Goal: Check status: Check status

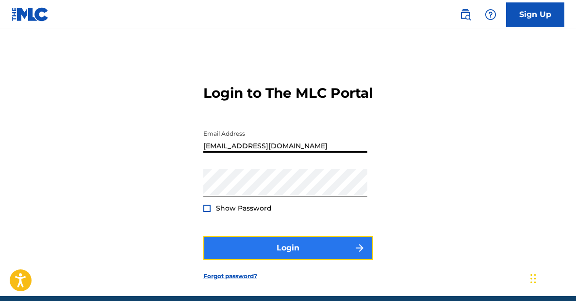
click at [287, 260] on button "Login" at bounding box center [288, 247] width 170 height 24
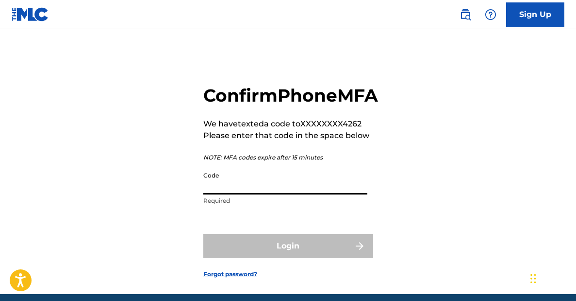
click at [264, 194] on input "Code" at bounding box center [285, 181] width 164 height 28
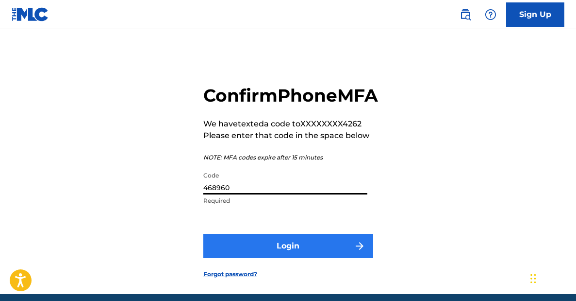
type input "468960"
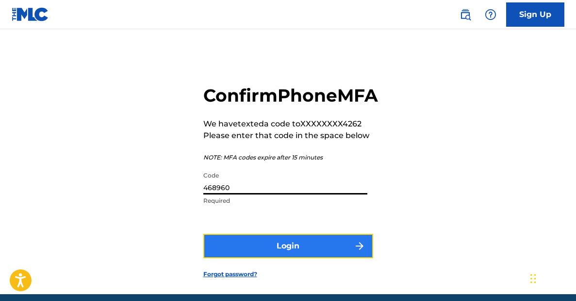
click at [294, 258] on button "Login" at bounding box center [288, 246] width 170 height 24
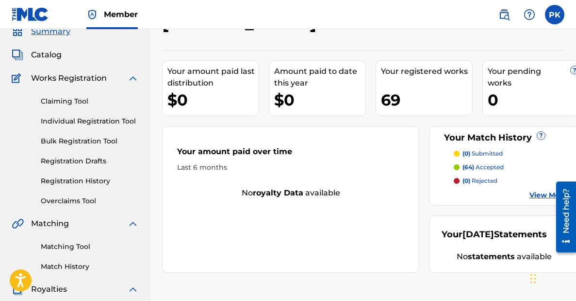
scroll to position [44, 0]
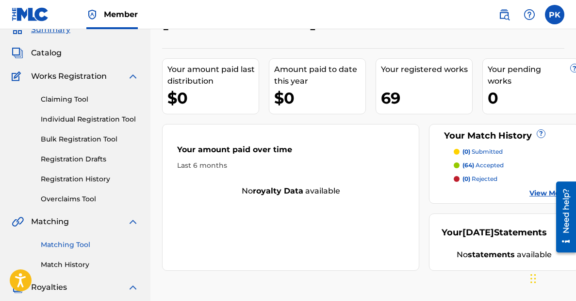
click at [69, 244] on link "Matching Tool" at bounding box center [90, 244] width 98 height 10
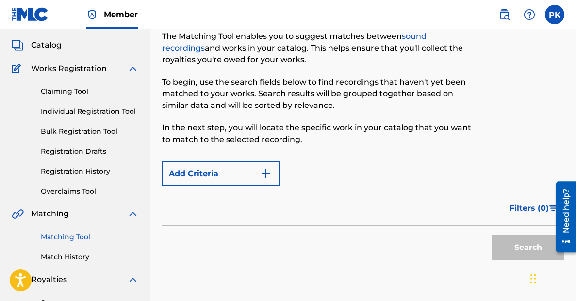
scroll to position [22, 0]
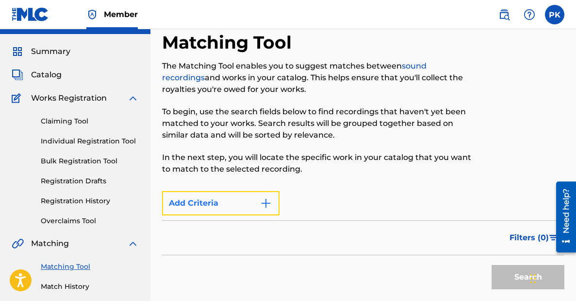
click at [263, 204] on img "Search Form" at bounding box center [266, 203] width 12 height 12
click at [266, 202] on img "Search Form" at bounding box center [266, 203] width 12 height 12
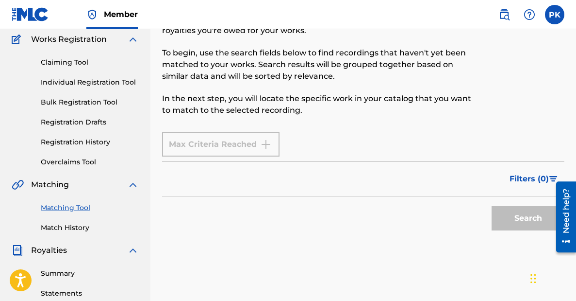
scroll to position [0, 0]
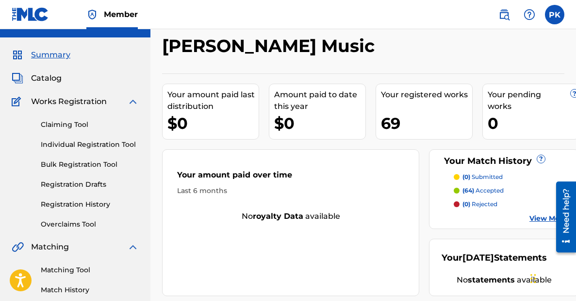
scroll to position [18, 0]
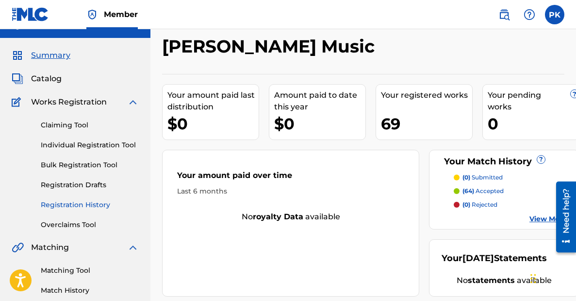
click at [100, 205] on link "Registration History" at bounding box center [90, 205] width 98 height 10
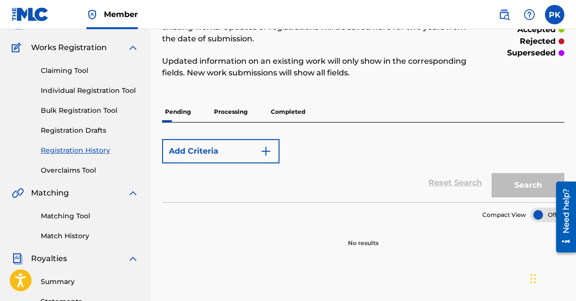
scroll to position [86, 0]
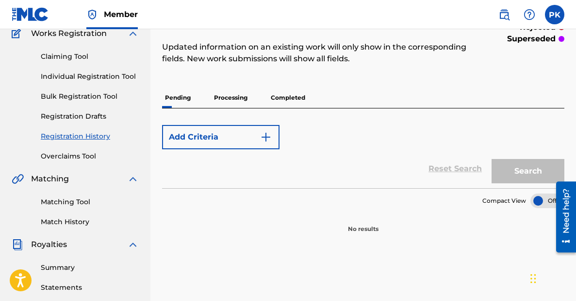
click at [287, 99] on p "Completed" at bounding box center [288, 97] width 40 height 20
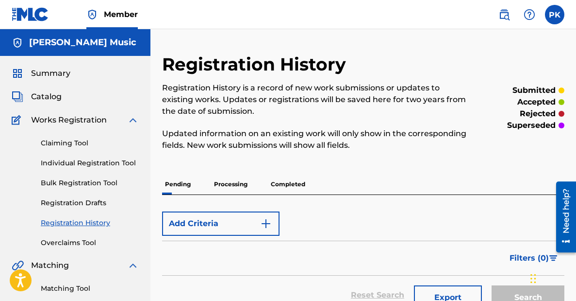
click at [236, 181] on p "Processing" at bounding box center [230, 184] width 39 height 20
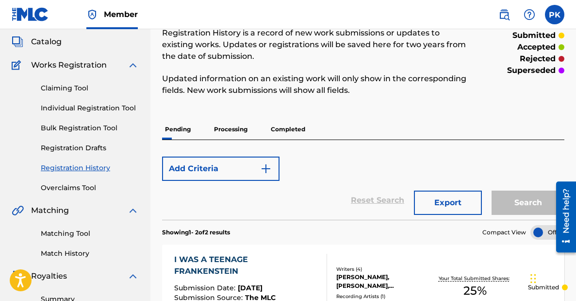
scroll to position [46, 0]
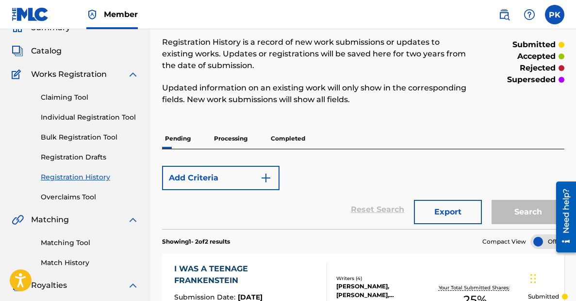
click at [231, 137] on p "Processing" at bounding box center [230, 138] width 39 height 20
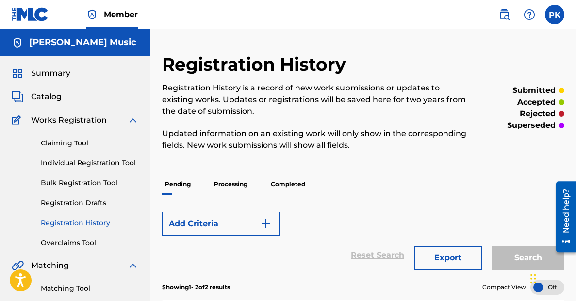
click at [230, 184] on p "Processing" at bounding box center [230, 184] width 39 height 20
click at [288, 183] on p "Completed" at bounding box center [288, 184] width 40 height 20
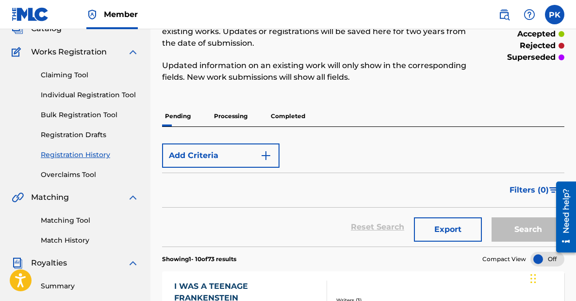
scroll to position [44, 0]
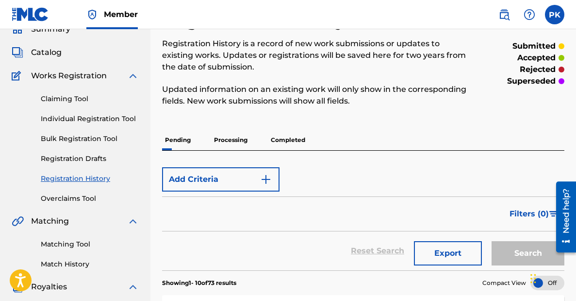
click at [235, 139] on p "Processing" at bounding box center [230, 140] width 39 height 20
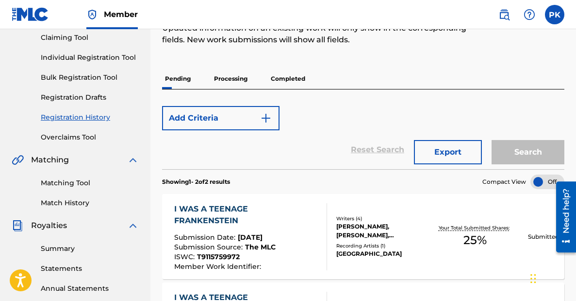
scroll to position [96, 0]
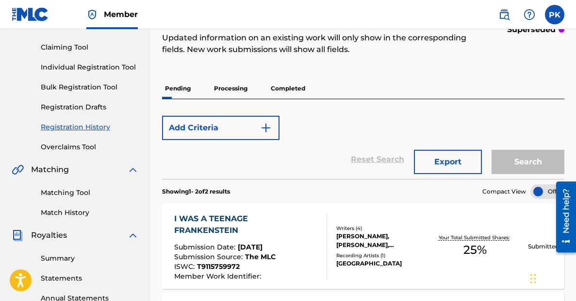
click at [283, 86] on p "Completed" at bounding box center [288, 88] width 40 height 20
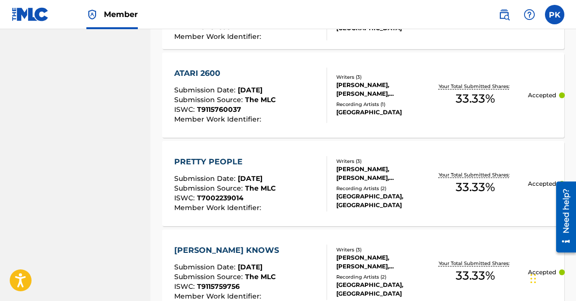
scroll to position [1031, 0]
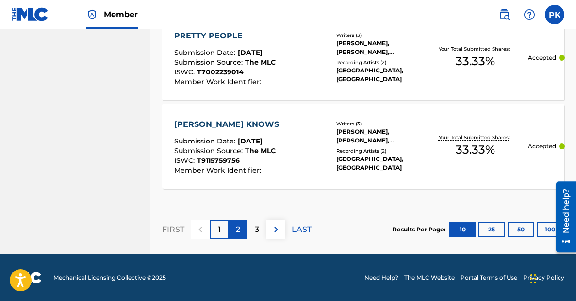
click at [240, 226] on div "2" at bounding box center [238, 228] width 19 height 19
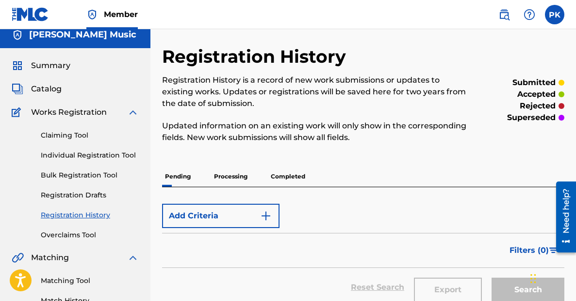
scroll to position [0, 0]
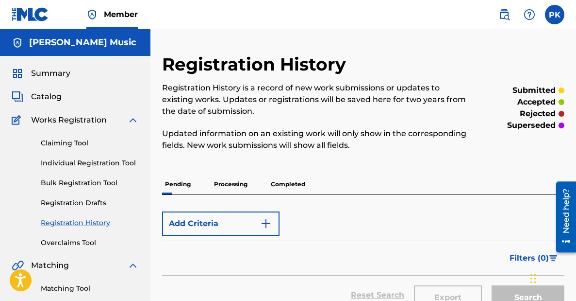
click at [232, 182] on p "Processing" at bounding box center [230, 184] width 39 height 20
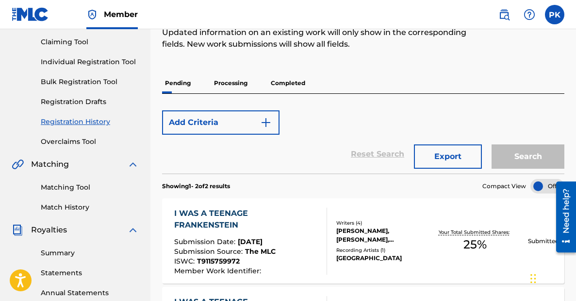
scroll to position [64, 0]
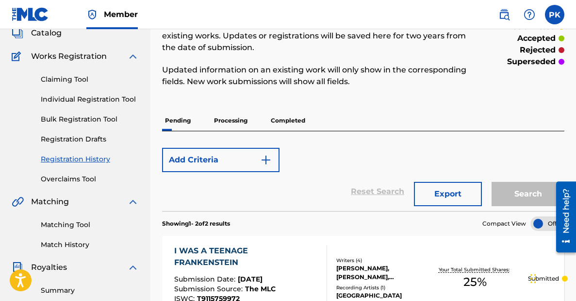
click at [184, 123] on p "Pending" at bounding box center [178, 120] width 32 height 20
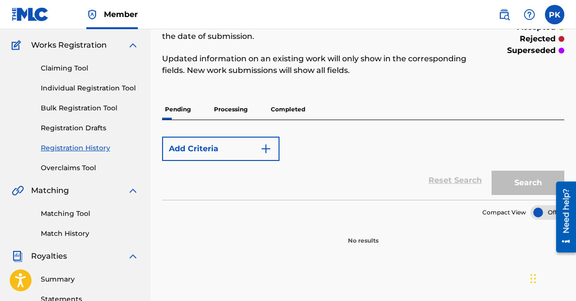
scroll to position [64, 0]
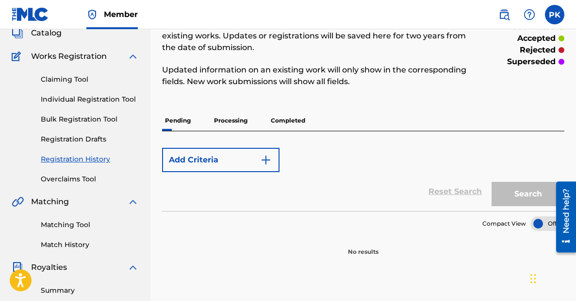
click at [229, 120] on p "Processing" at bounding box center [230, 120] width 39 height 20
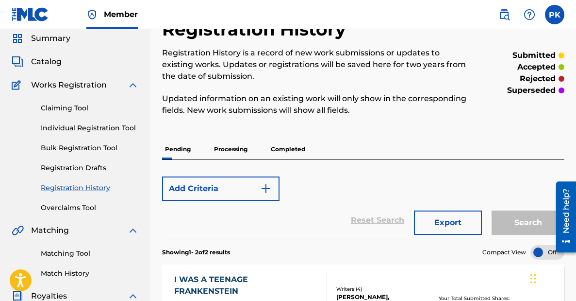
scroll to position [27, 0]
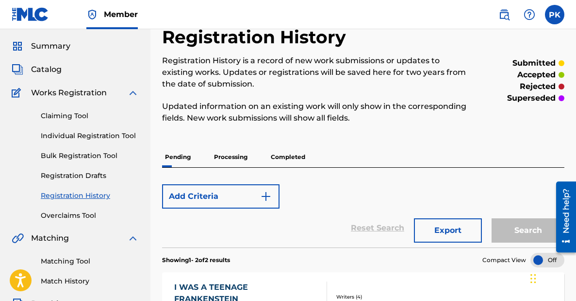
click at [285, 153] on p "Completed" at bounding box center [288, 157] width 40 height 20
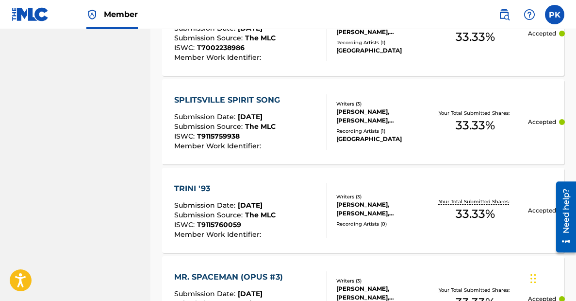
scroll to position [1031, 0]
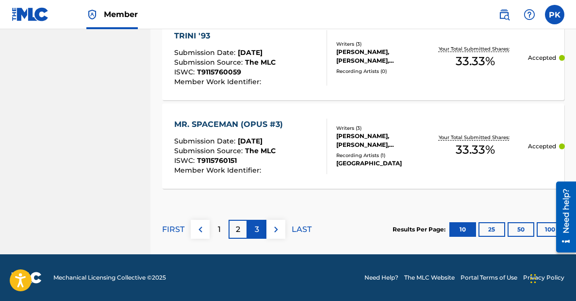
click at [257, 229] on p "3" at bounding box center [257, 229] width 4 height 12
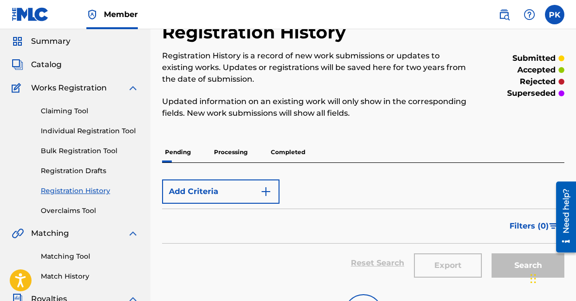
scroll to position [25, 0]
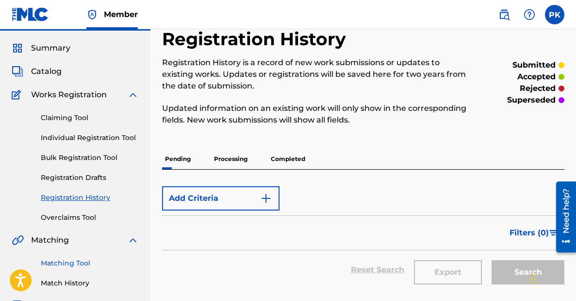
click at [67, 263] on link "Matching Tool" at bounding box center [90, 263] width 98 height 10
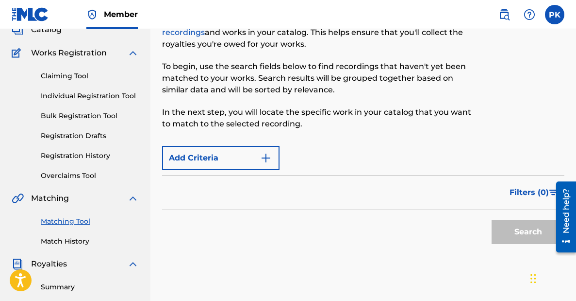
scroll to position [72, 0]
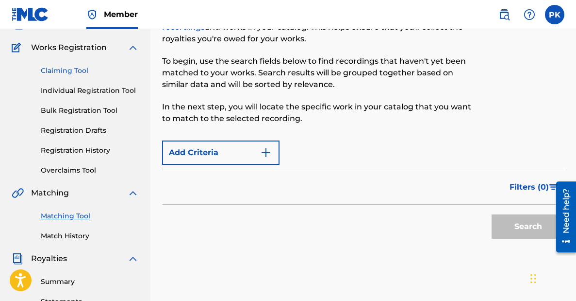
click at [77, 71] on link "Claiming Tool" at bounding box center [90, 71] width 98 height 10
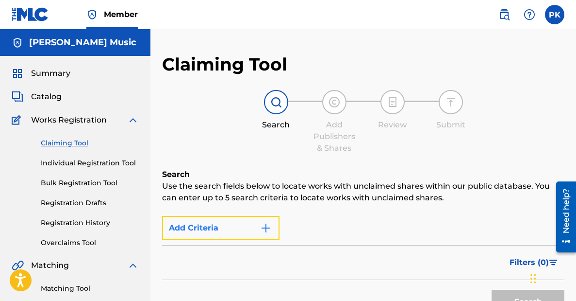
click at [263, 228] on img "Search Form" at bounding box center [266, 228] width 12 height 12
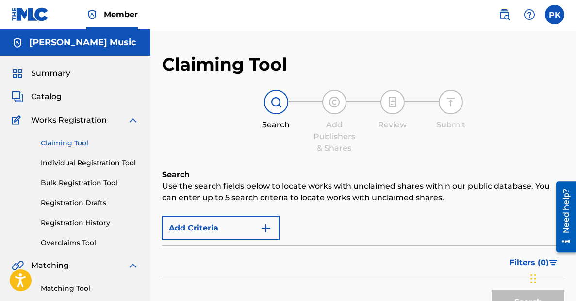
scroll to position [72, 0]
